Goal: Task Accomplishment & Management: Use online tool/utility

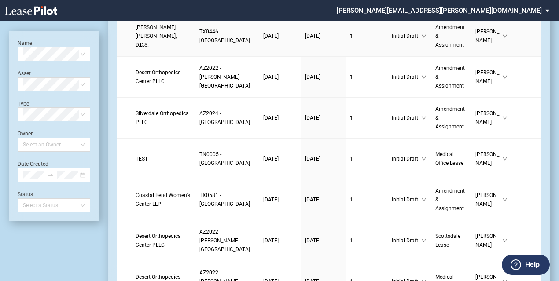
scroll to position [491, 0]
click at [475, 85] on span "Sarah Gregg" at bounding box center [488, 77] width 27 height 18
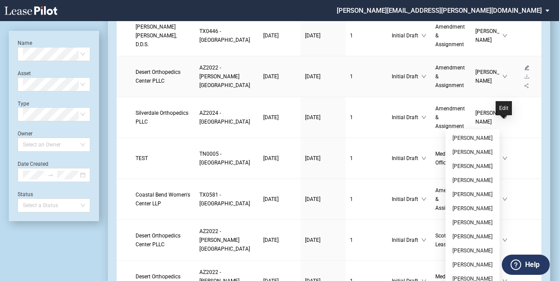
click at [524, 70] on icon "edit" at bounding box center [526, 67] width 5 height 5
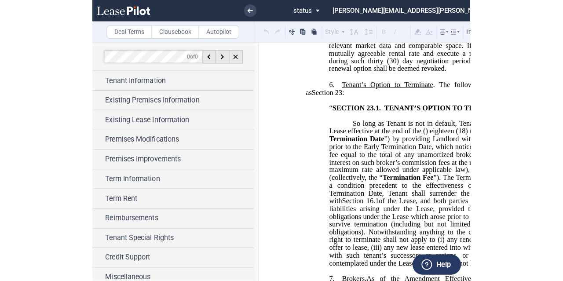
scroll to position [782, 0]
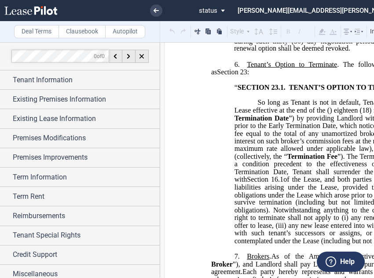
click at [281, 92] on span "﻿23.1" at bounding box center [277, 88] width 12 height 8
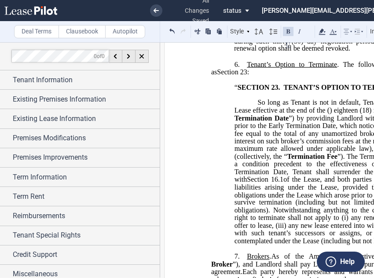
click at [250, 114] on span "So long as Tenant is not in default, Tenant shall have the right to terminate t…" at bounding box center [363, 106] width 257 height 15
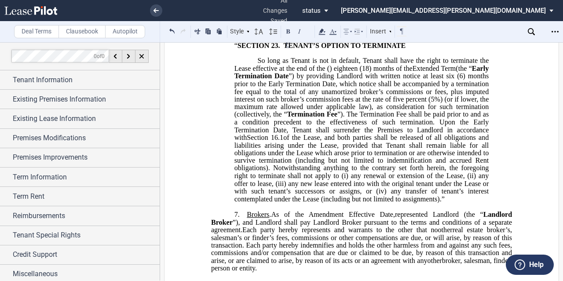
scroll to position [831, 0]
click at [461, 111] on span "the total of any unamortized broker’s commissions or fees, plus imputed interes…" at bounding box center [363, 99] width 257 height 23
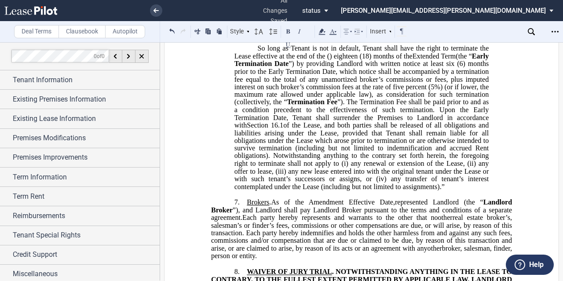
scroll to position [844, 0]
click at [336, 59] on span "So long as Tenant is not in default, Tenant shall have the right to terminate t…" at bounding box center [363, 51] width 257 height 15
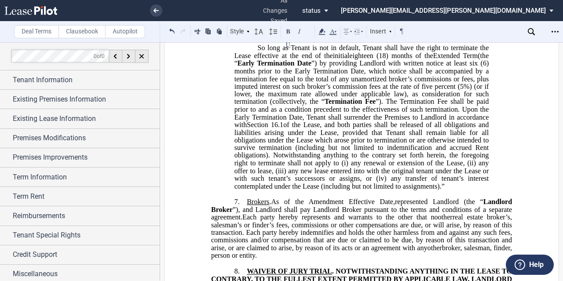
click at [311, 145] on span "of the Lease, and both parties shall be released of all obligations and liabili…" at bounding box center [363, 144] width 257 height 46
click at [422, 125] on span "”). The Termination Fee shall be paid prior to and as a condition precedent to …" at bounding box center [363, 113] width 257 height 31
click at [275, 213] on span "Landlord Broker" at bounding box center [362, 205] width 303 height 15
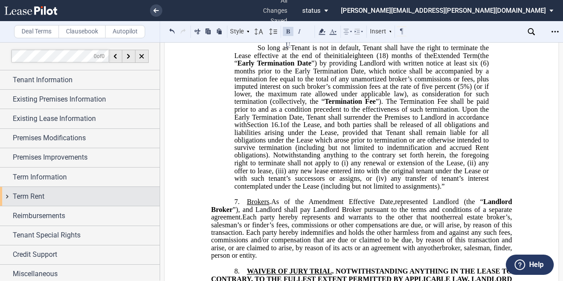
scroll to position [2, 0]
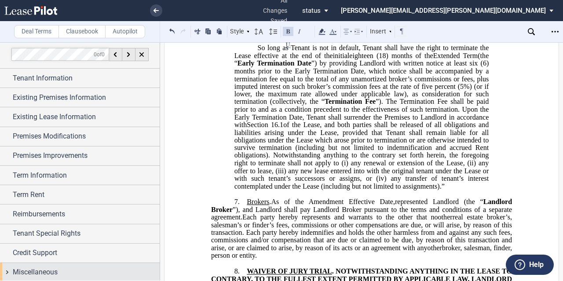
click at [6, 270] on div "Miscellaneous" at bounding box center [80, 272] width 160 height 19
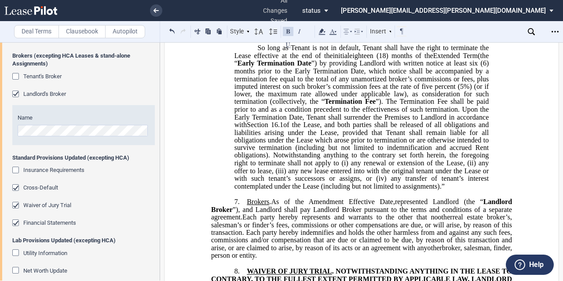
scroll to position [265, 0]
click at [15, 74] on div "Tenant's Broker" at bounding box center [16, 77] width 9 height 9
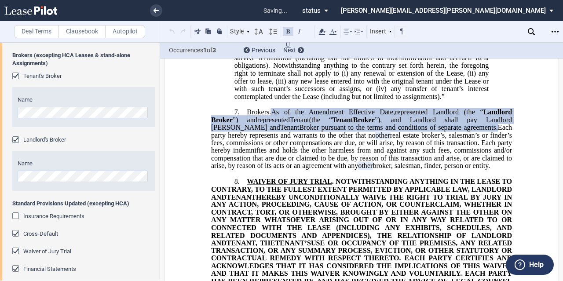
scroll to position [944, 0]
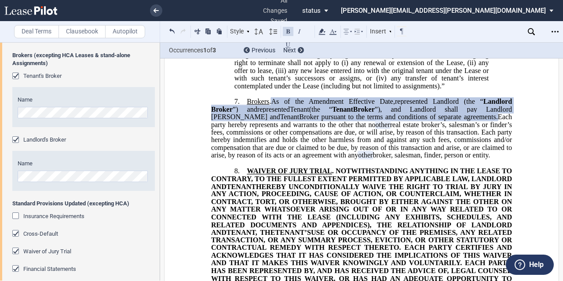
click at [332, 113] on span "(the “" at bounding box center [320, 109] width 23 height 8
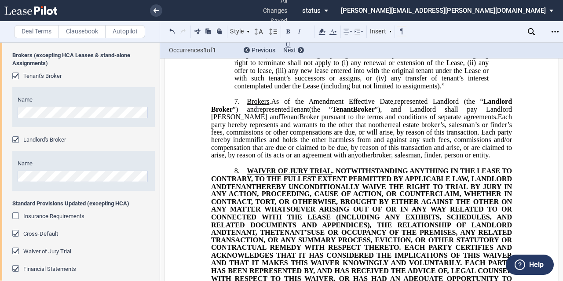
click at [202, 151] on div "﻿ !!CUSTOM_FOOTER_DISTANCE_0.1!! !!CUSTOM_FOOTER_START!! ﻿ !!CUSTOM_PAGE_NUMBER…" at bounding box center [361, 282] width 395 height 2313
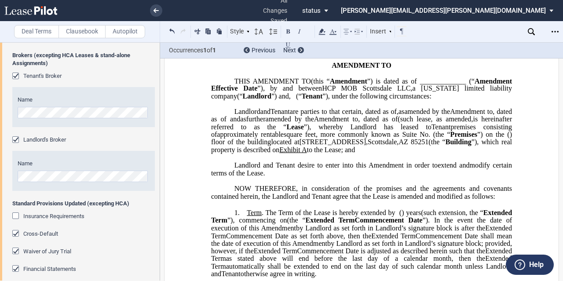
scroll to position [0, 0]
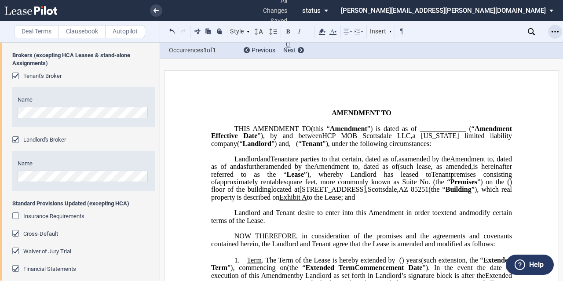
click at [556, 31] on use "Open Lease options menu" at bounding box center [555, 31] width 7 height 1
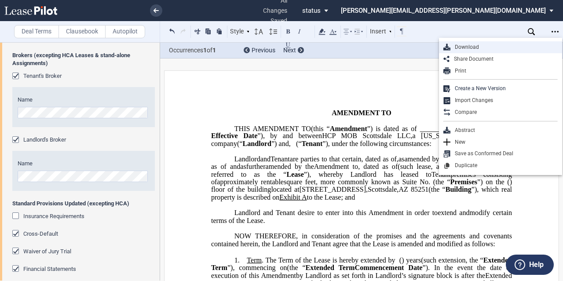
click at [475, 45] on div "Download" at bounding box center [504, 47] width 107 height 7
